Goal: Register for event/course

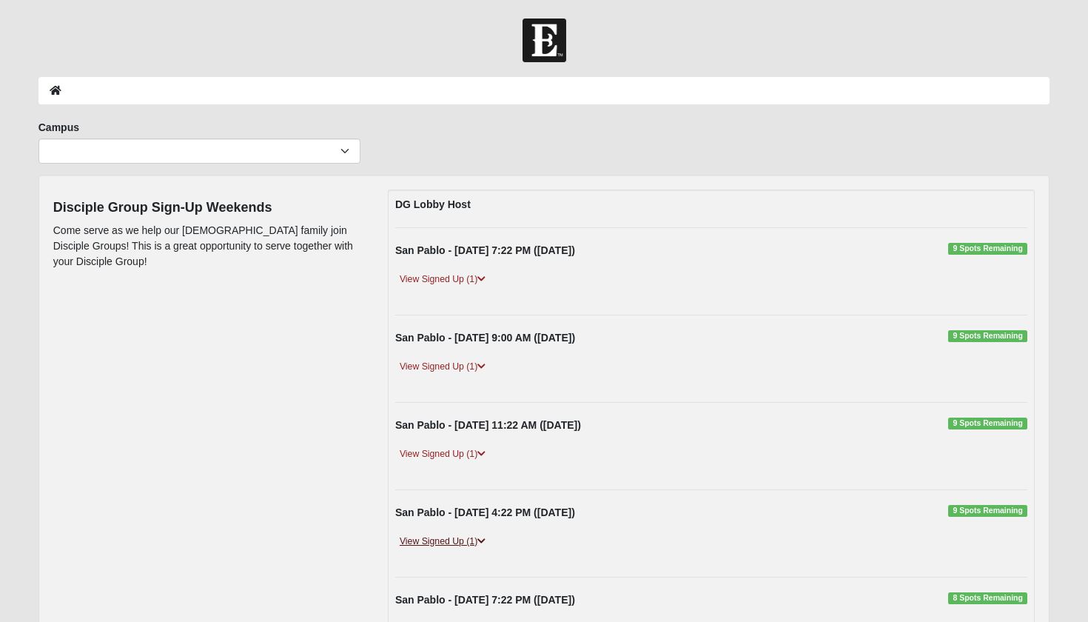
click at [454, 540] on link "View Signed Up (1)" at bounding box center [442, 542] width 95 height 16
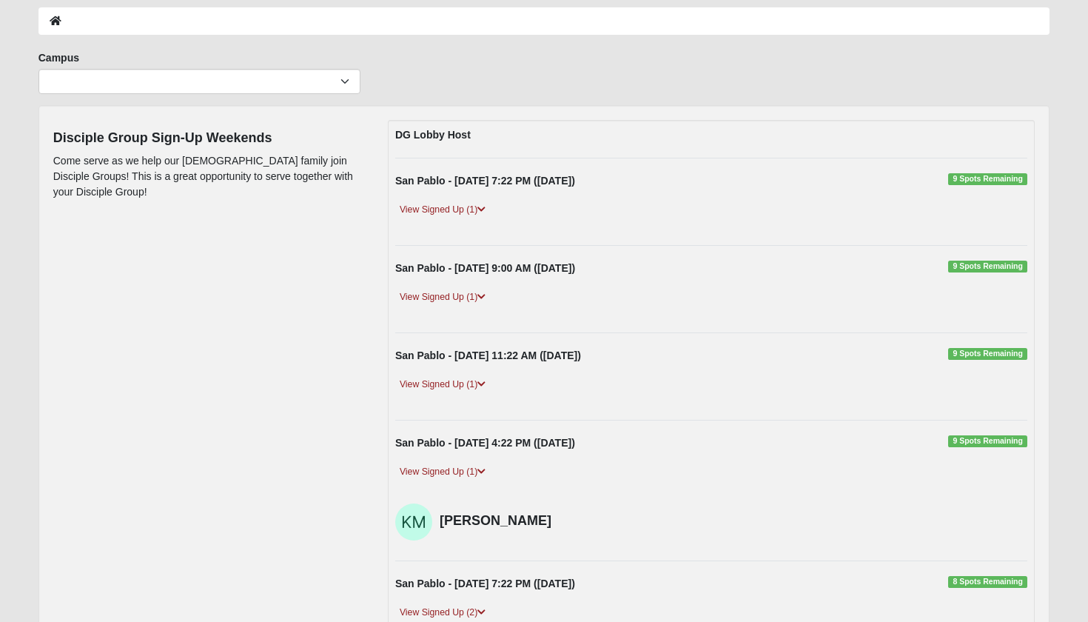
scroll to position [71, 0]
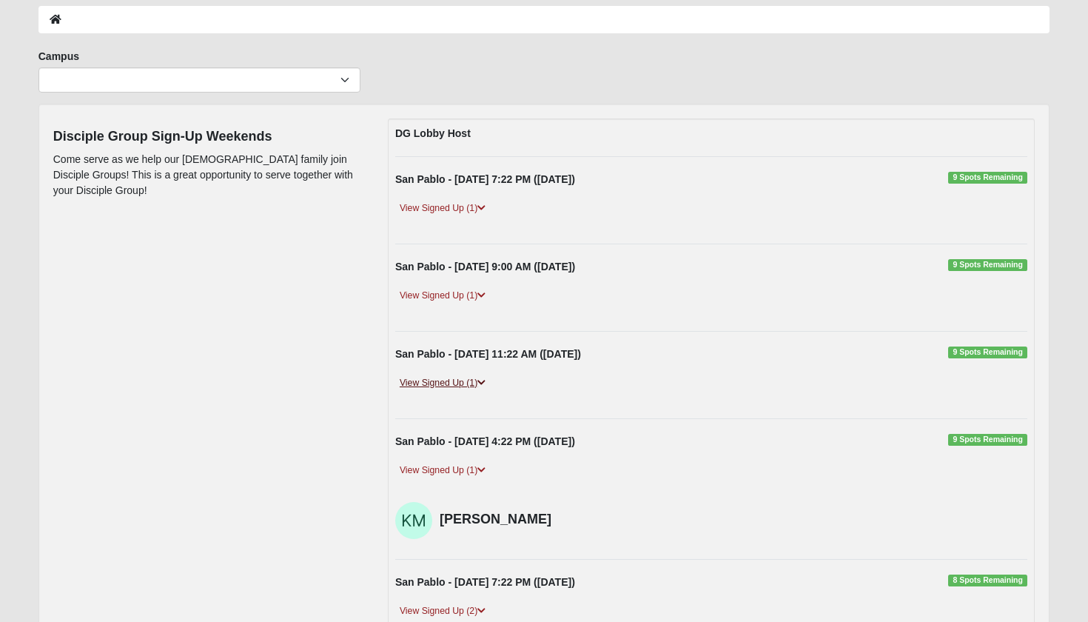
click at [458, 382] on link "View Signed Up (1)" at bounding box center [442, 383] width 95 height 16
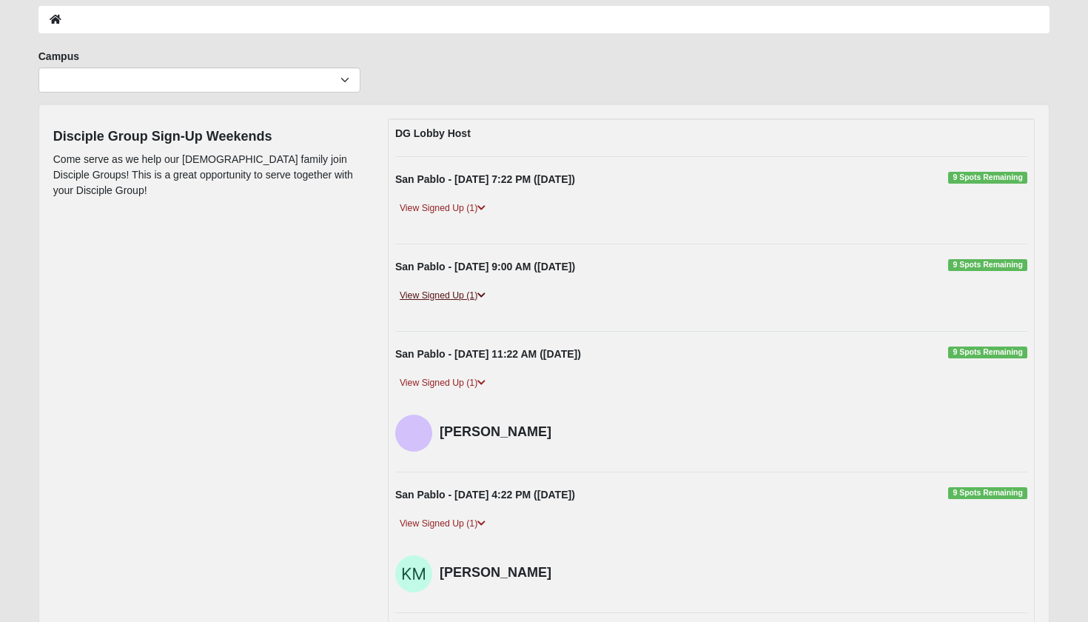
click at [447, 297] on link "View Signed Up (1)" at bounding box center [442, 296] width 95 height 16
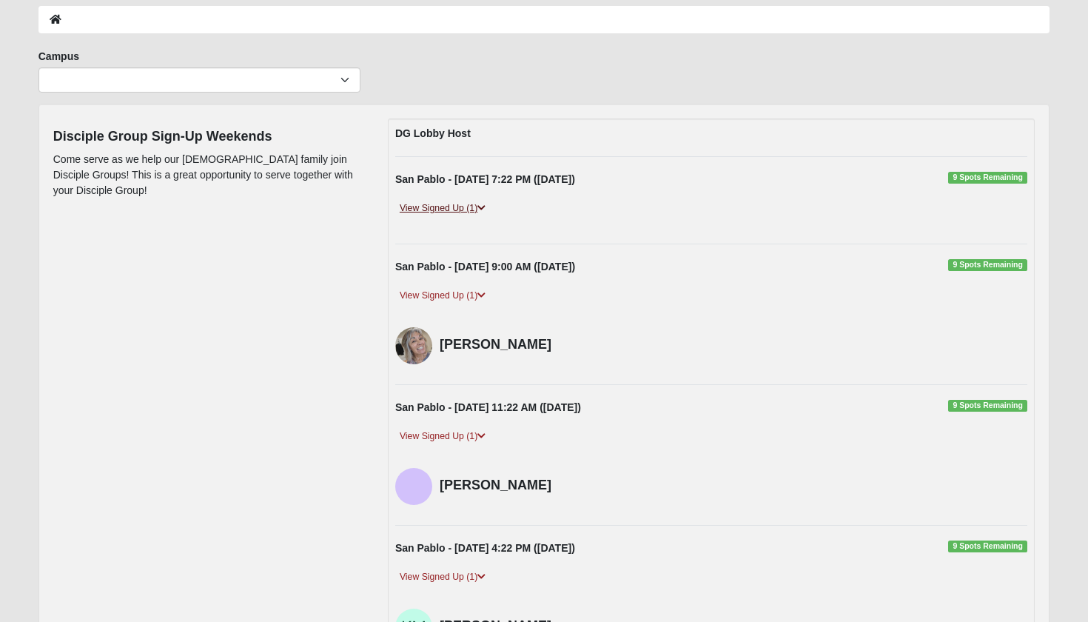
click at [447, 208] on link "View Signed Up (1)" at bounding box center [442, 209] width 95 height 16
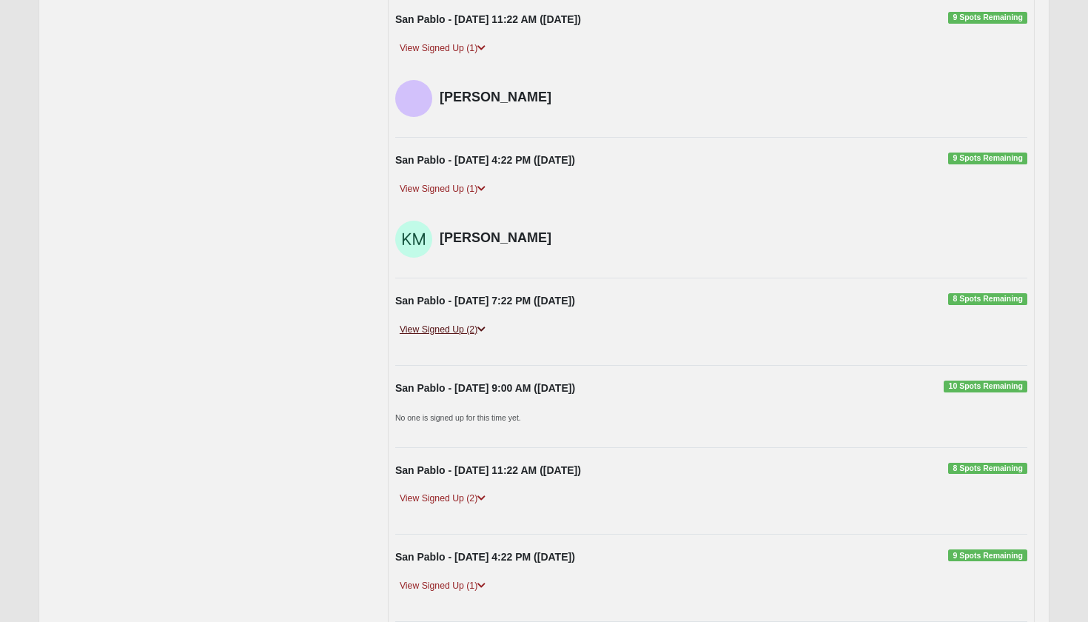
click at [466, 326] on link "View Signed Up (2)" at bounding box center [442, 330] width 95 height 16
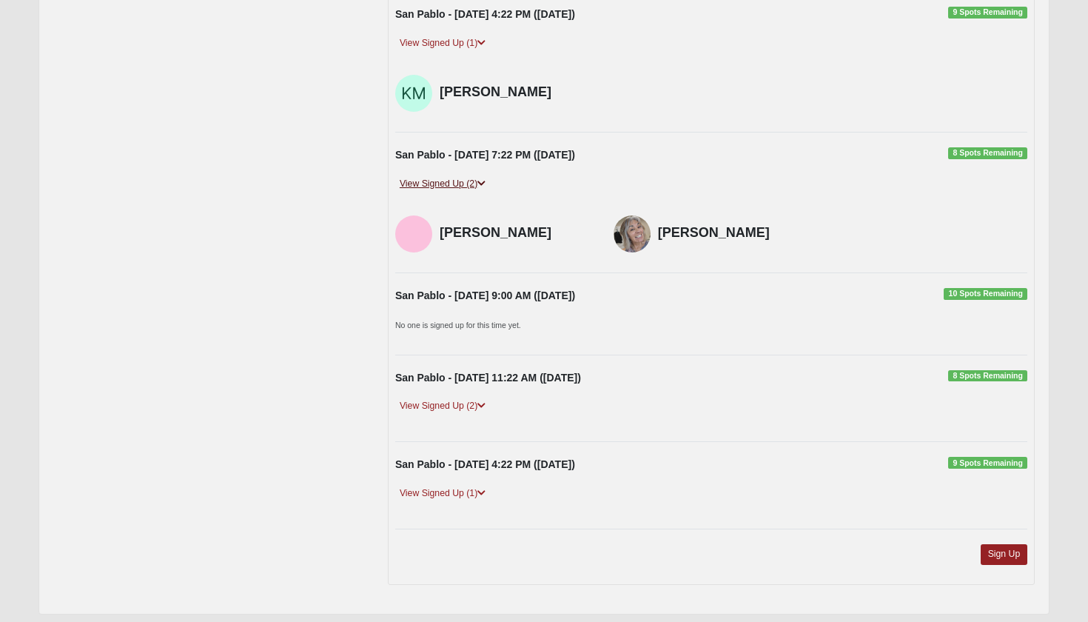
scroll to position [699, 0]
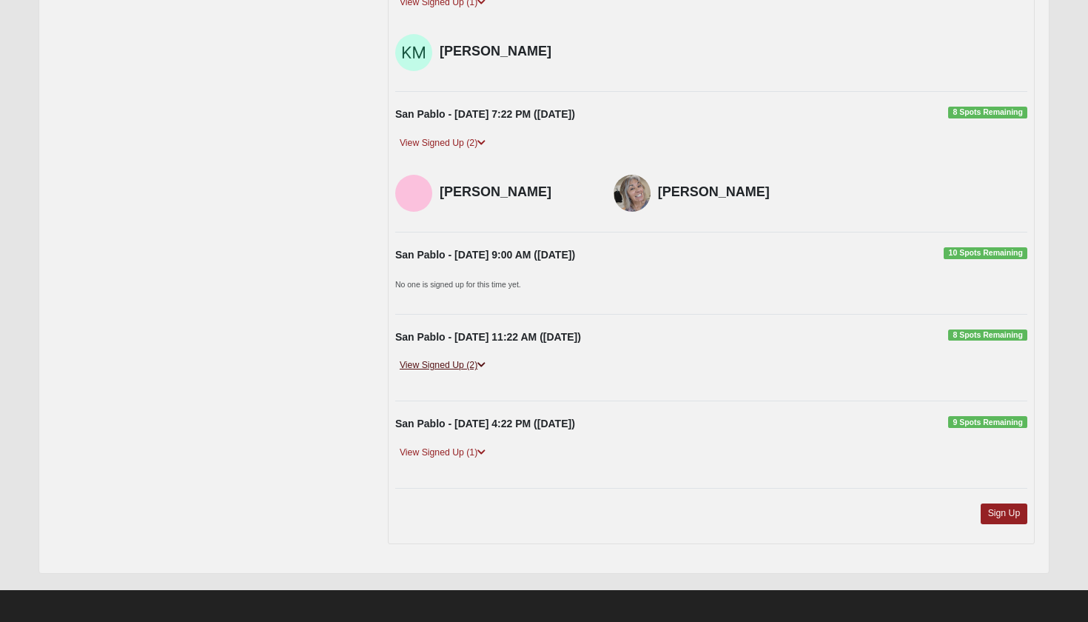
click at [465, 367] on link "View Signed Up (2)" at bounding box center [442, 366] width 95 height 16
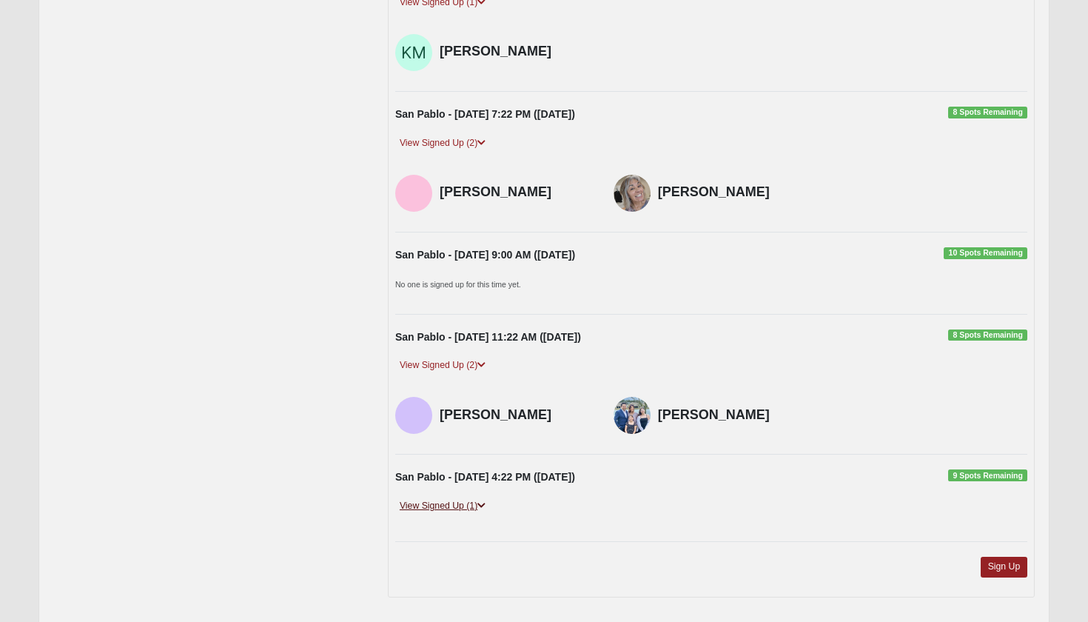
click at [472, 498] on link "View Signed Up (1)" at bounding box center [442, 506] width 95 height 16
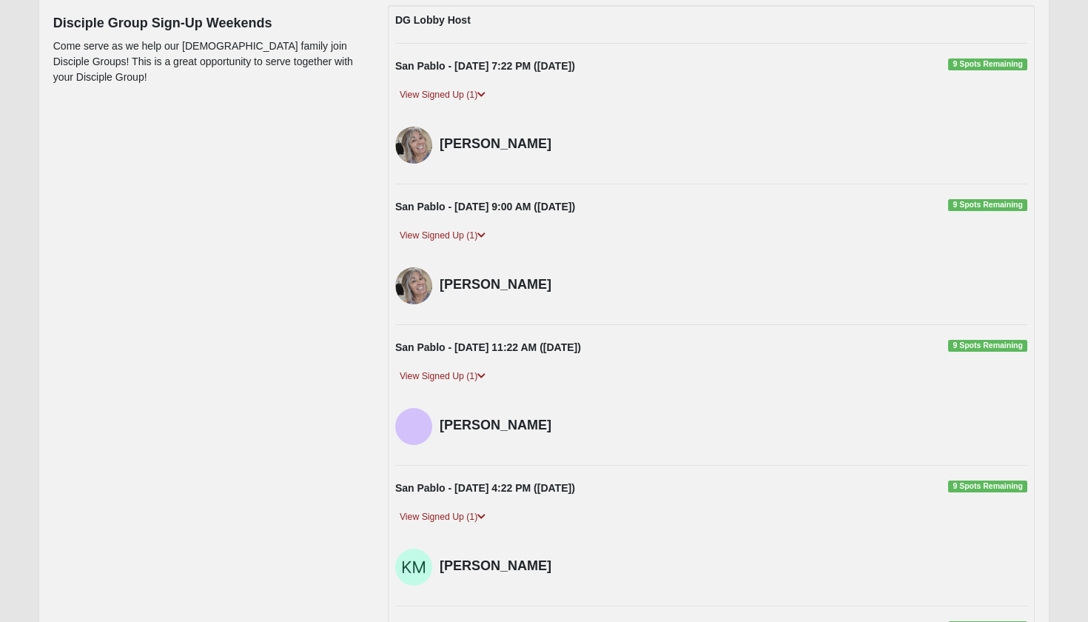
scroll to position [189, 0]
